Goal: Task Accomplishment & Management: Manage account settings

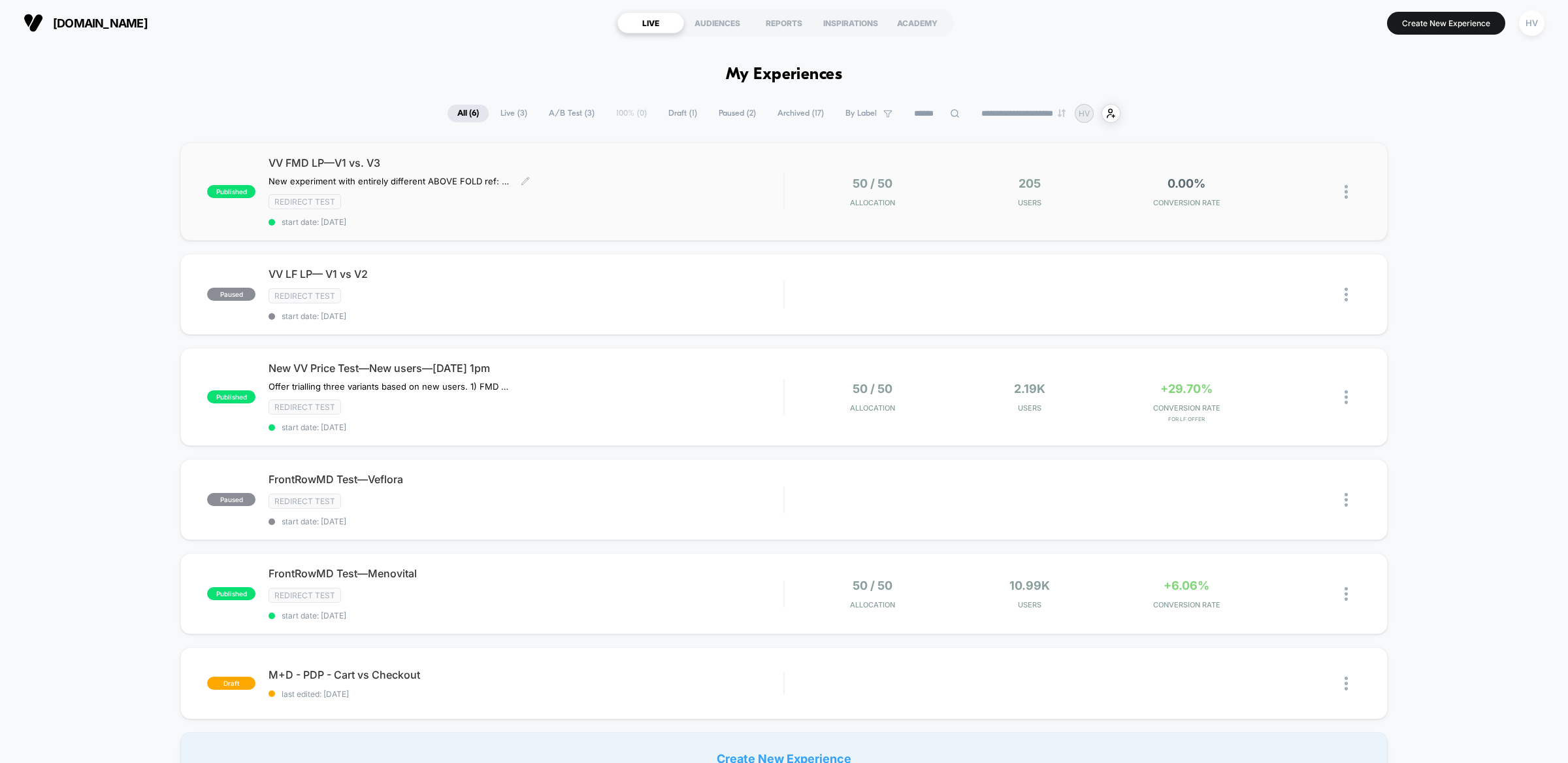
click at [641, 177] on div "VV FMD LP—V1 vs. V3 New experiment with entirely different ABOVE FOLD ref: Noti…" at bounding box center [526, 191] width 515 height 71
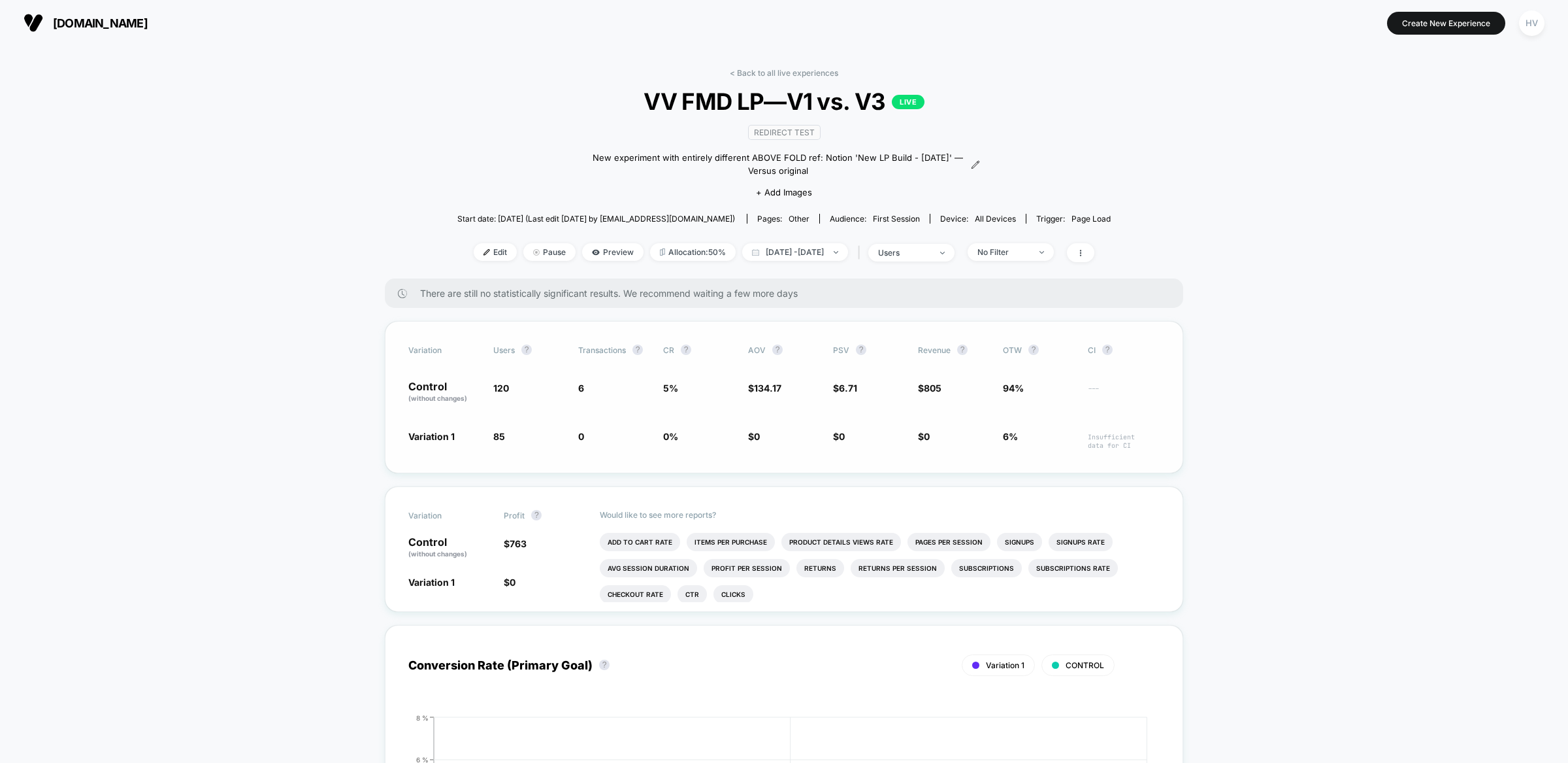
click at [578, 433] on span "0" at bounding box center [581, 436] width 6 height 11
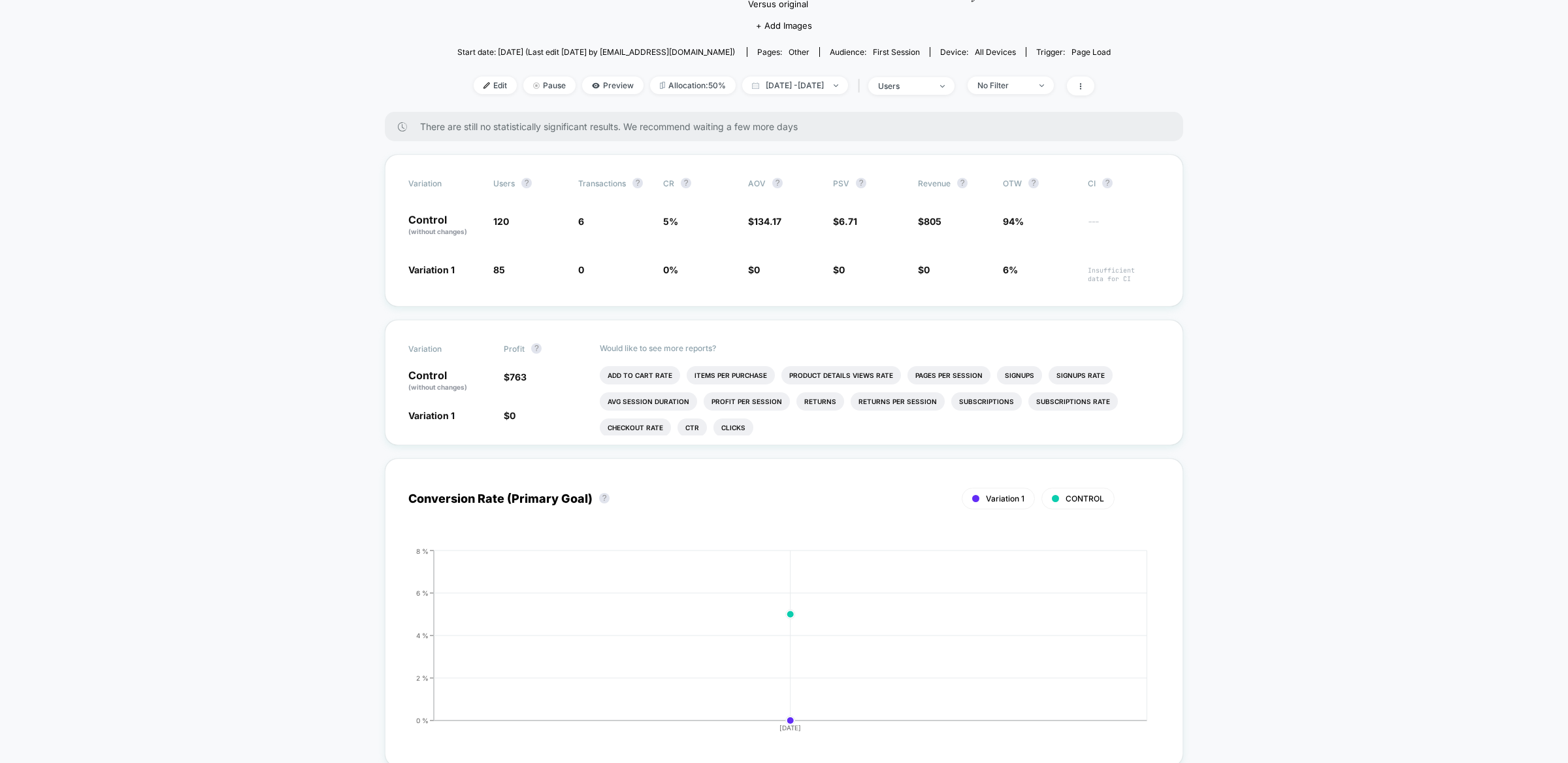
scroll to position [0, 0]
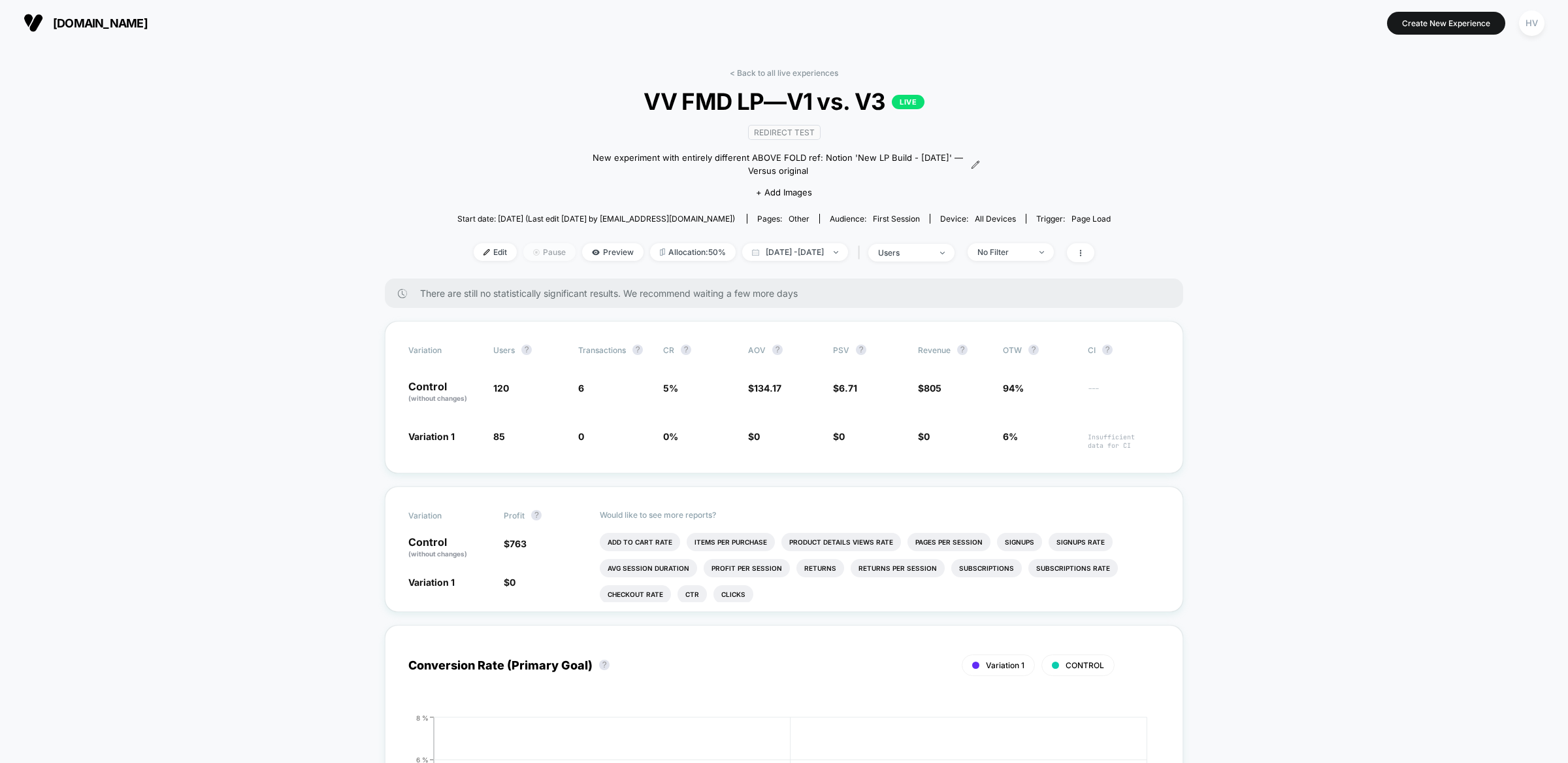
click at [523, 255] on span "Pause" at bounding box center [549, 252] width 52 height 18
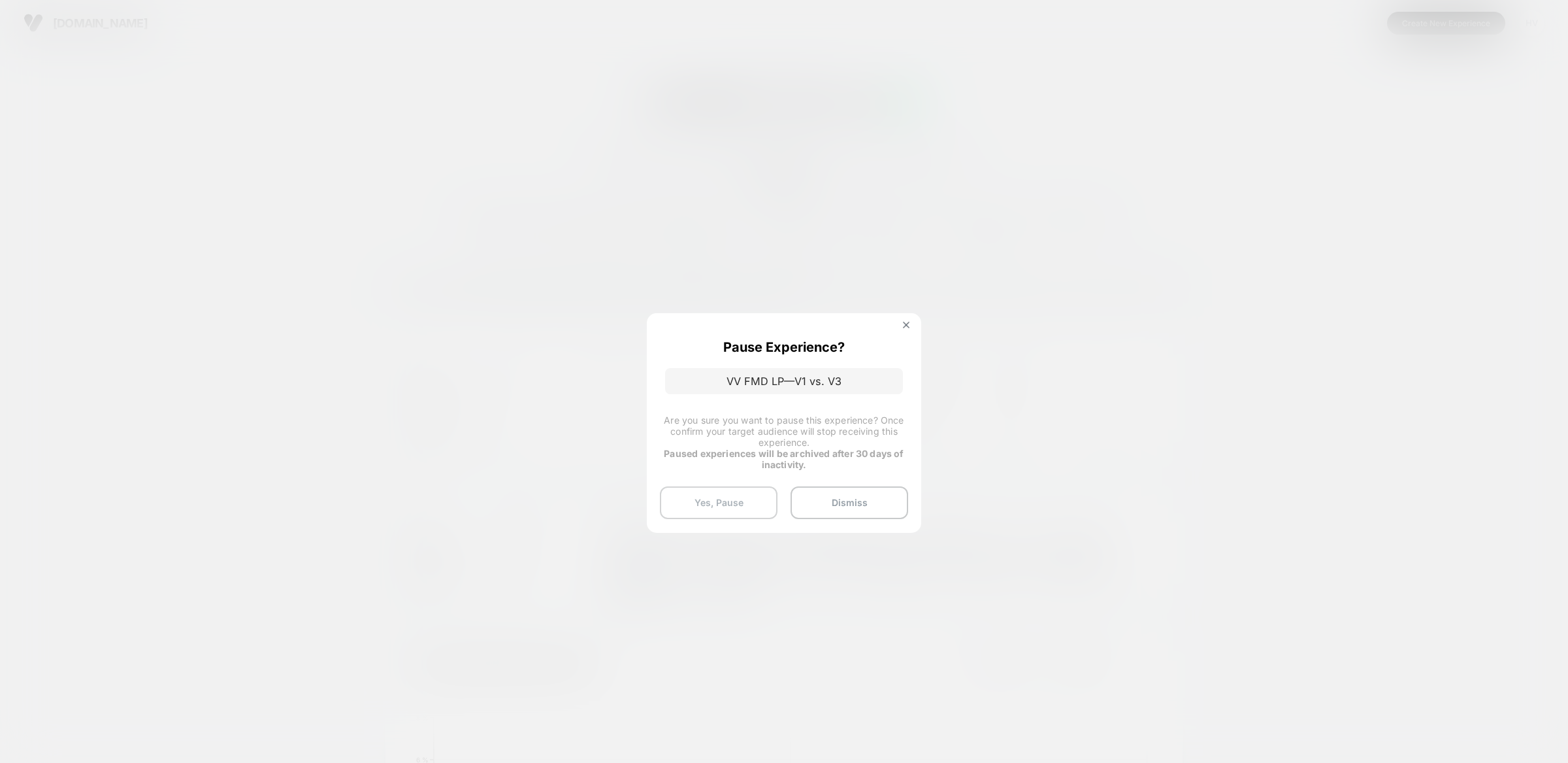
click at [749, 514] on button "Yes, Pause" at bounding box center [718, 502] width 117 height 33
